Goal: Task Accomplishment & Management: Use online tool/utility

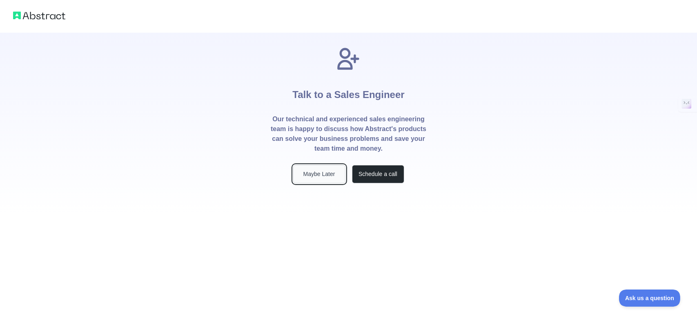
click at [327, 174] on button "Maybe Later" at bounding box center [319, 174] width 52 height 18
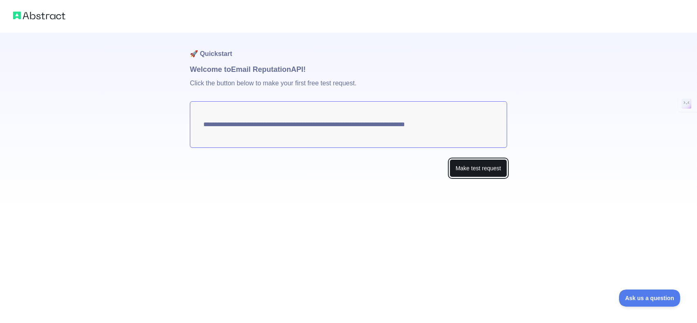
click at [485, 163] on button "Make test request" at bounding box center [479, 168] width 58 height 18
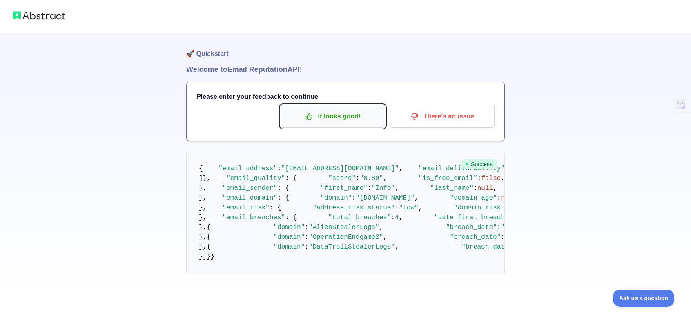
click at [350, 116] on p "It looks good!" at bounding box center [333, 116] width 92 height 14
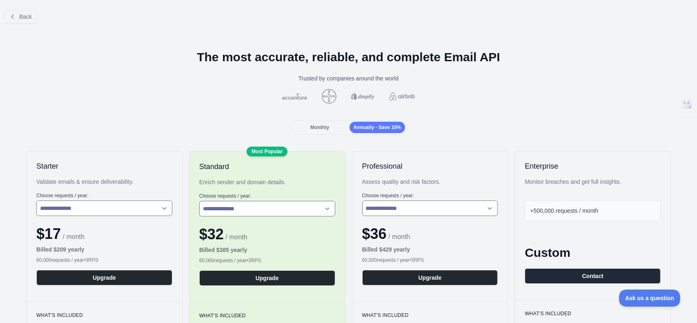
click at [320, 127] on span "Monthly" at bounding box center [319, 128] width 19 height 6
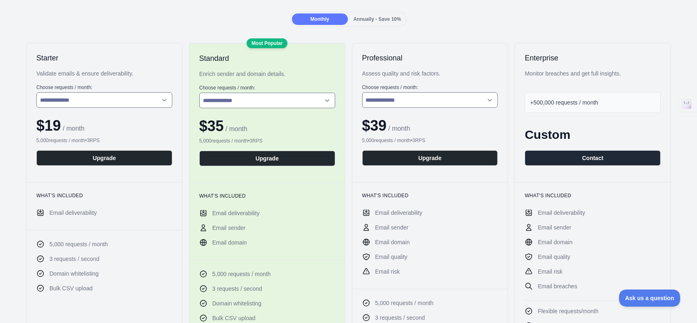
scroll to position [123, 0]
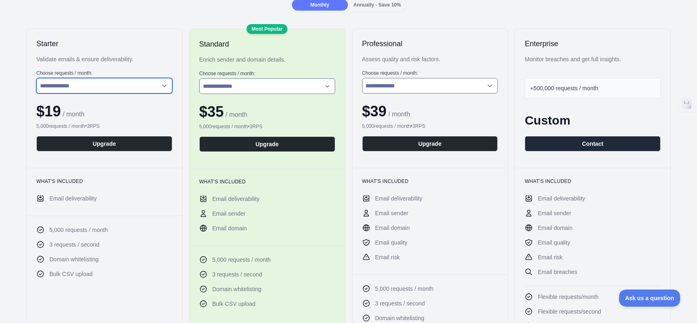
click at [164, 87] on select "**********" at bounding box center [104, 86] width 136 height 16
click at [36, 78] on select "**********" at bounding box center [104, 86] width 136 height 16
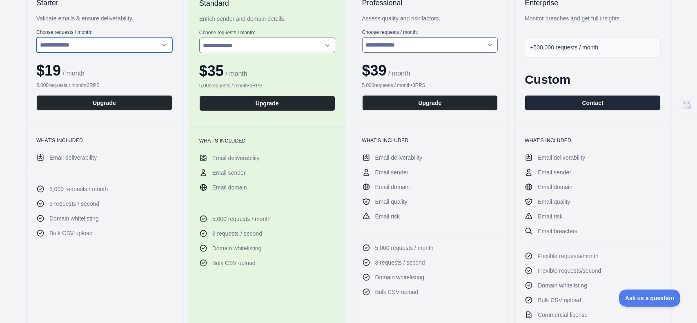
scroll to position [0, 0]
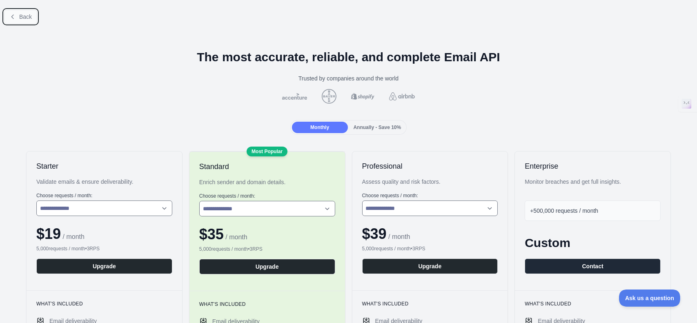
click at [28, 13] on button "Back" at bounding box center [20, 17] width 33 height 14
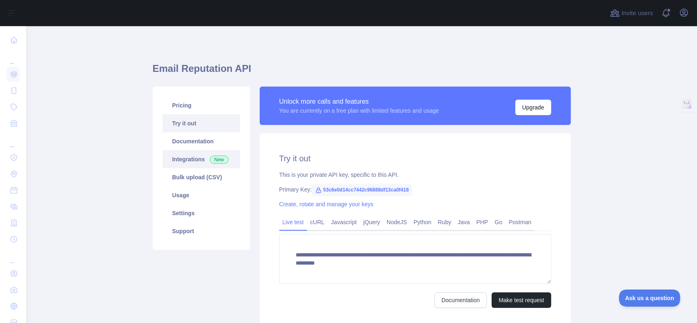
click at [185, 161] on link "Integrations New" at bounding box center [202, 159] width 78 height 18
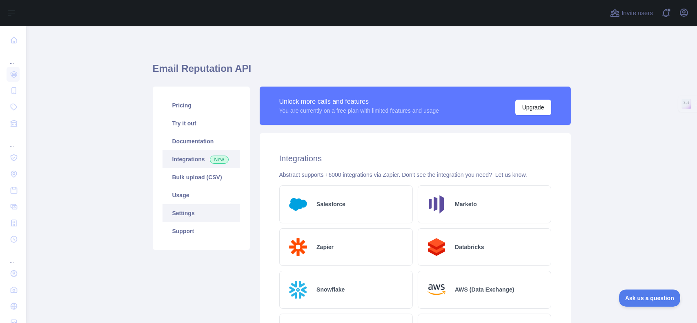
click at [192, 218] on link "Settings" at bounding box center [202, 213] width 78 height 18
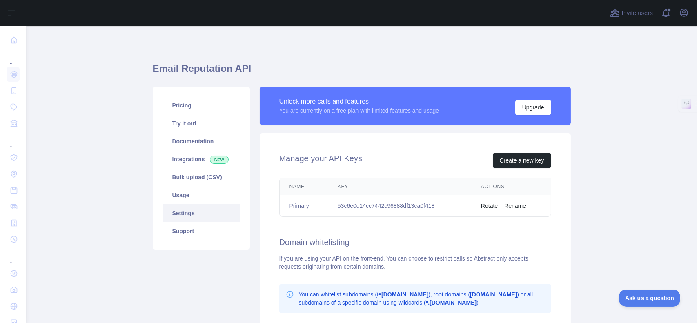
click at [356, 206] on td "53c6e0d14cc7442c96888df13ca0f418" at bounding box center [399, 206] width 143 height 22
copy td "53c6e0d14cc7442c96888df13ca0f418"
click at [420, 204] on td "53c6e0d14cc7442c96888df13ca0f418" at bounding box center [399, 206] width 143 height 22
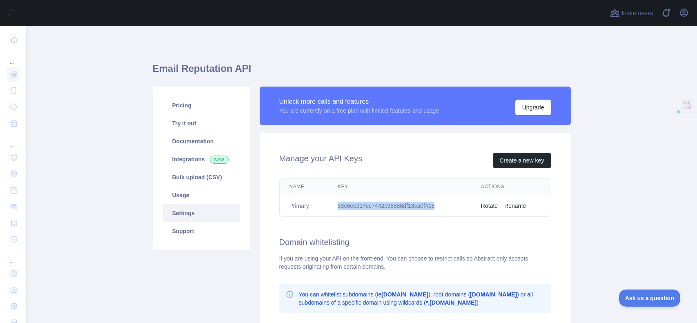
drag, startPoint x: 430, startPoint y: 206, endPoint x: 337, endPoint y: 207, distance: 93.1
click at [337, 207] on td "53c6e0d14cc7442c96888df13ca0f418" at bounding box center [399, 206] width 143 height 22
copy td "53c6e0d14cc7442c96888df13ca0f418"
click at [522, 106] on button "Upgrade" at bounding box center [533, 108] width 36 height 16
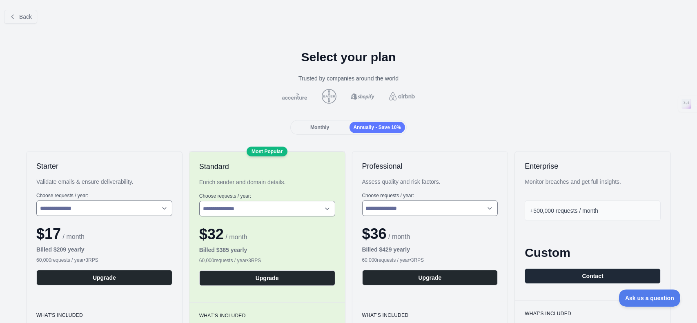
click at [315, 122] on div "Monthly" at bounding box center [320, 127] width 56 height 11
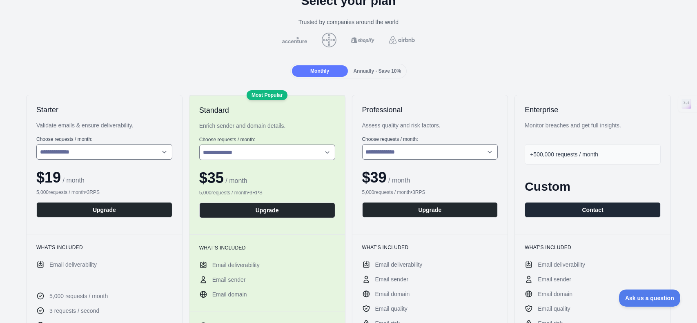
scroll to position [123, 0]
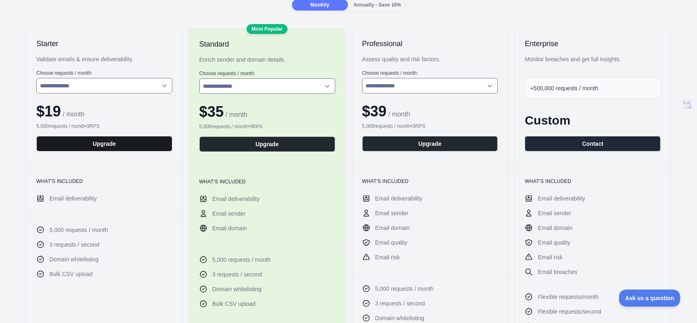
click at [83, 142] on button "Upgrade" at bounding box center [104, 144] width 136 height 16
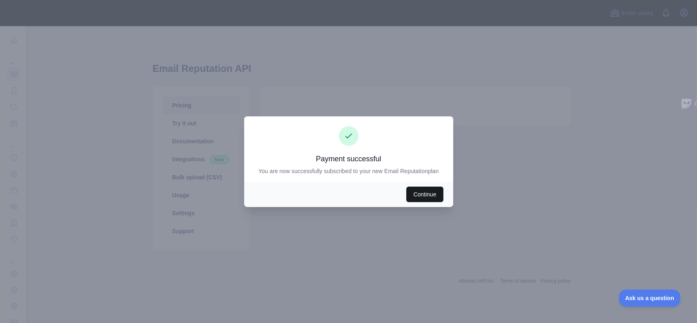
click at [417, 196] on button "Continue" at bounding box center [424, 195] width 37 height 16
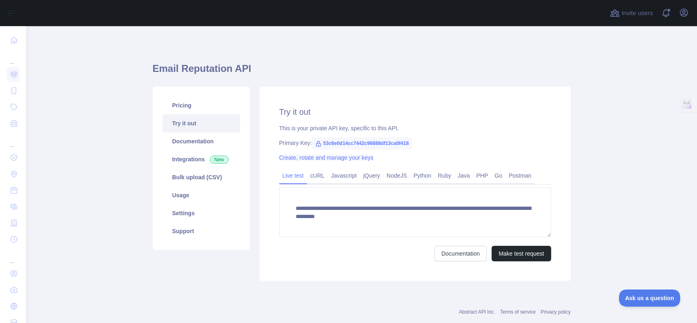
click at [320, 160] on link "Create, rotate and manage your keys" at bounding box center [326, 157] width 94 height 7
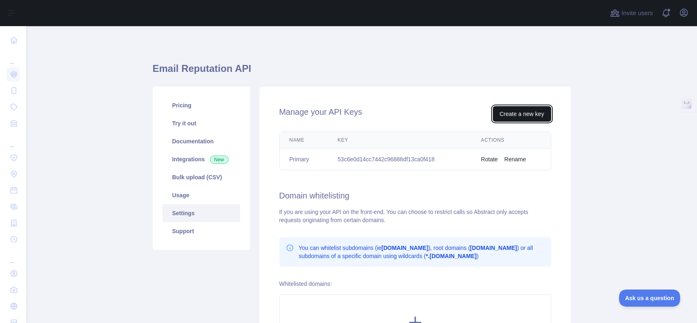
click at [505, 116] on button "Create a new key" at bounding box center [522, 114] width 58 height 16
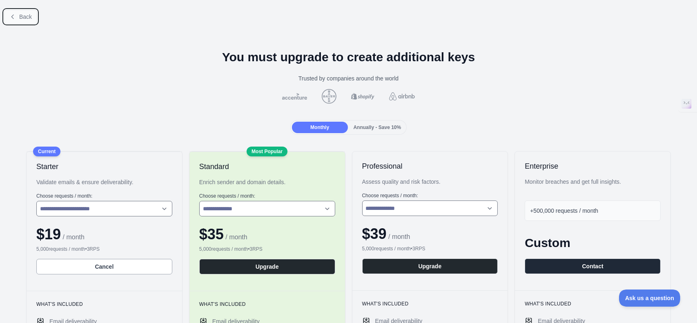
click at [18, 20] on button "Back" at bounding box center [20, 17] width 33 height 14
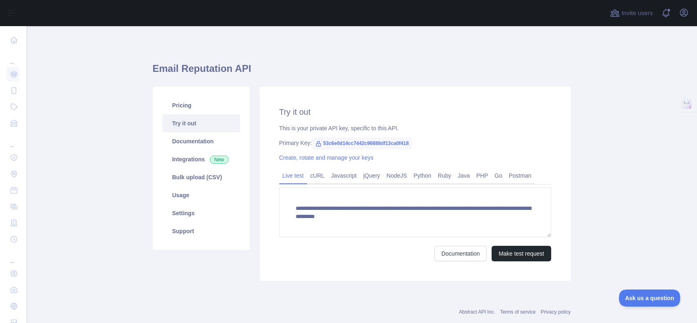
click at [365, 143] on span "53c6e0d14cc7442c96888df13ca0f418" at bounding box center [362, 143] width 100 height 12
click at [389, 141] on span "53c6e0d14cc7442c96888df13ca0f418" at bounding box center [362, 143] width 100 height 12
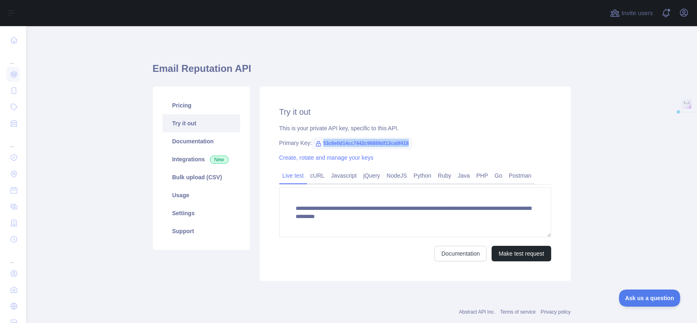
drag, startPoint x: 405, startPoint y: 141, endPoint x: 319, endPoint y: 141, distance: 85.8
click at [319, 141] on span "53c6e0d14cc7442c96888df13ca0f418" at bounding box center [362, 143] width 100 height 12
copy span "53c6e0d14cc7442c96888df13ca0f418"
drag, startPoint x: 307, startPoint y: 177, endPoint x: 314, endPoint y: 177, distance: 6.5
click at [307, 177] on link "cURL" at bounding box center [317, 175] width 21 height 13
